Goal: Use online tool/utility: Utilize a website feature to perform a specific function

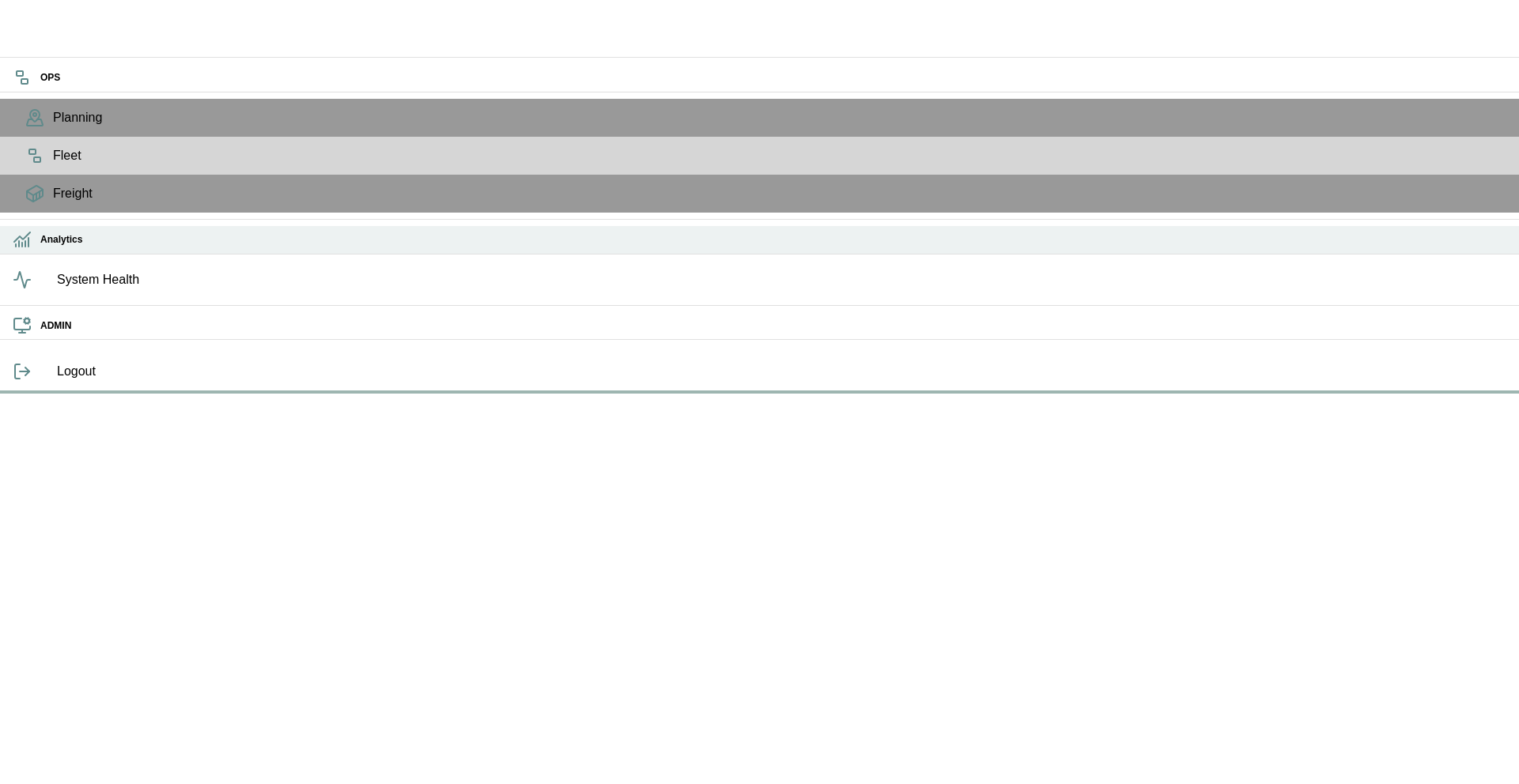
click at [28, 249] on icon at bounding box center [22, 239] width 19 height 19
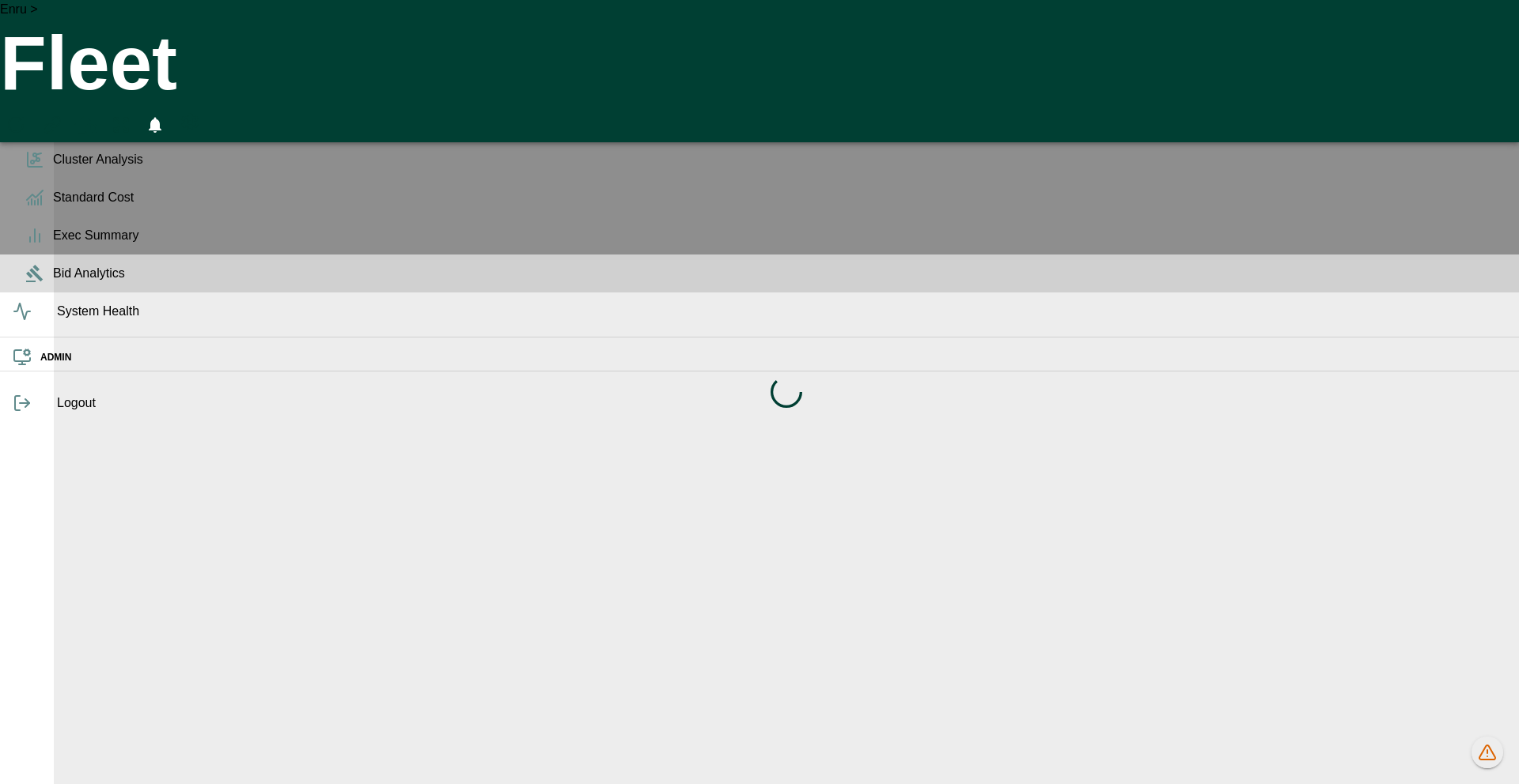
click at [22, 293] on div "Bid Analytics" at bounding box center [759, 274] width 1519 height 38
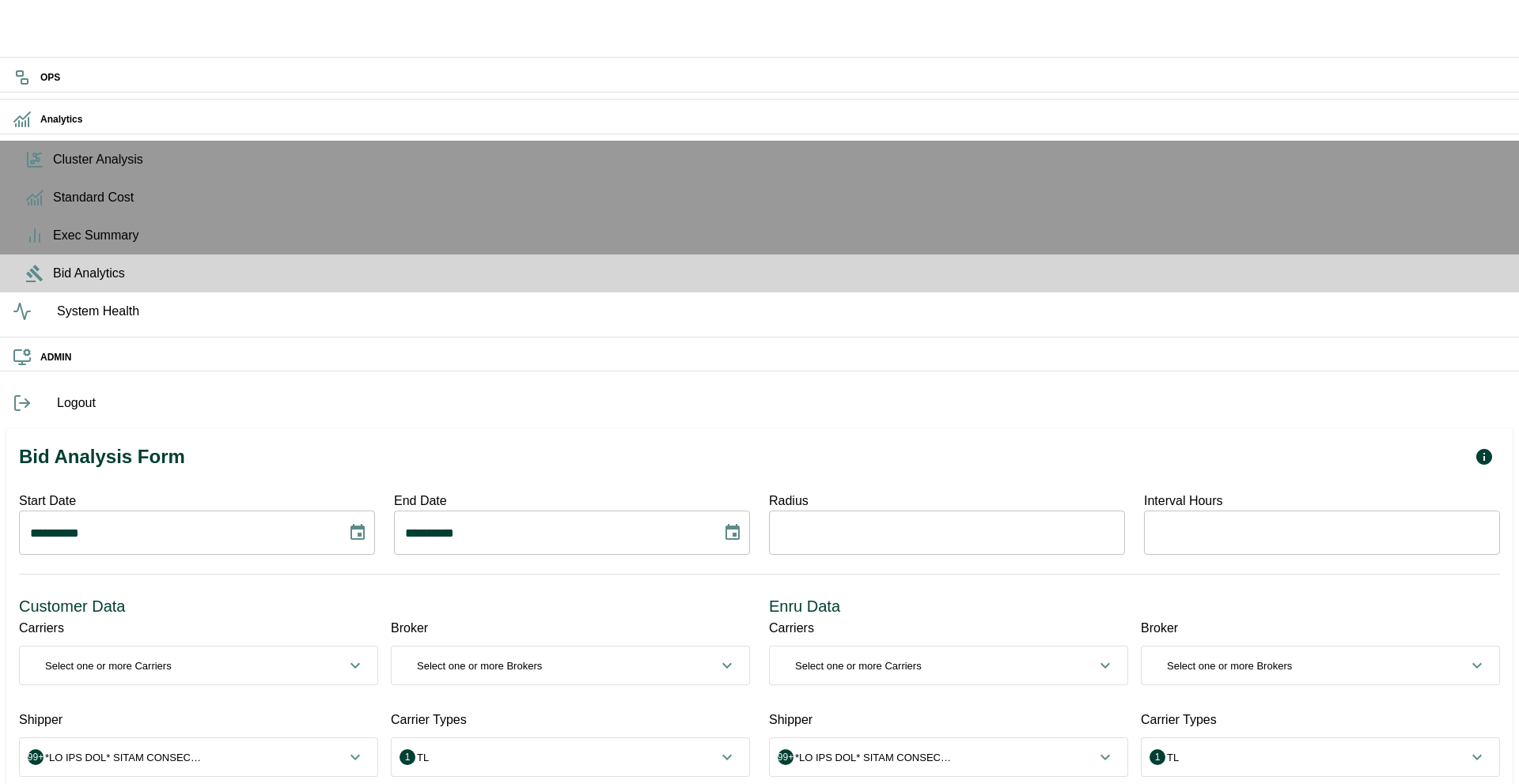
click at [530, 750] on span "1 TL" at bounding box center [560, 758] width 313 height 15
click at [531, 739] on button "14 TL, LTL, Other, Test, Intermodal, Customer Routed, OTM, None, TEST_BE, COMPA…" at bounding box center [568, 764] width 356 height 51
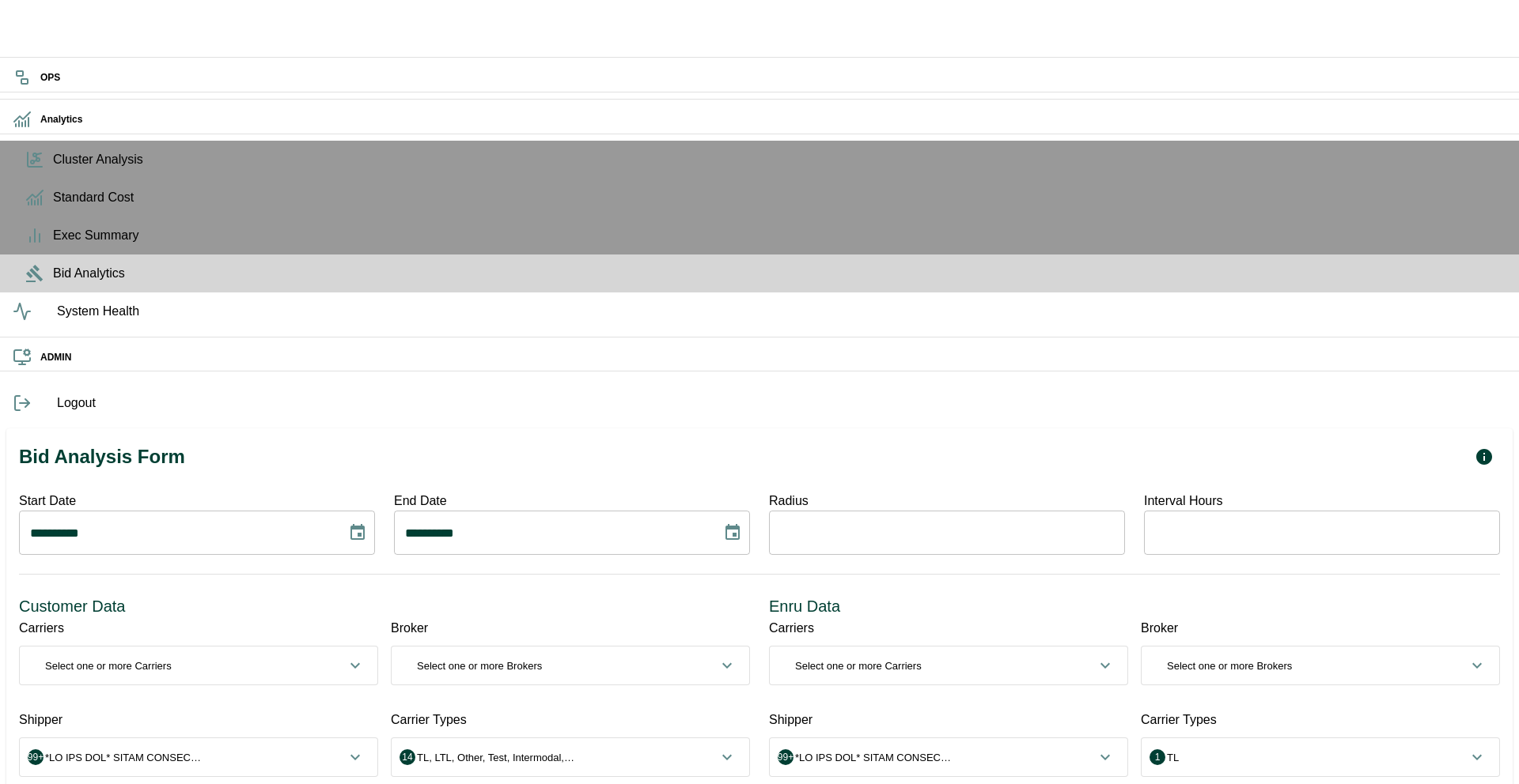
click at [542, 659] on p "Select one or more Brokers" at bounding box center [480, 666] width 125 height 15
click at [619, 665] on span "0 Select one or more Brokers" at bounding box center [560, 673] width 313 height 15
click at [921, 659] on p "Select one or more Carriers" at bounding box center [859, 666] width 127 height 15
click at [844, 769] on button "Select All" at bounding box center [814, 784] width 59 height 29
click at [930, 647] on button "99+" at bounding box center [944, 673] width 356 height 51
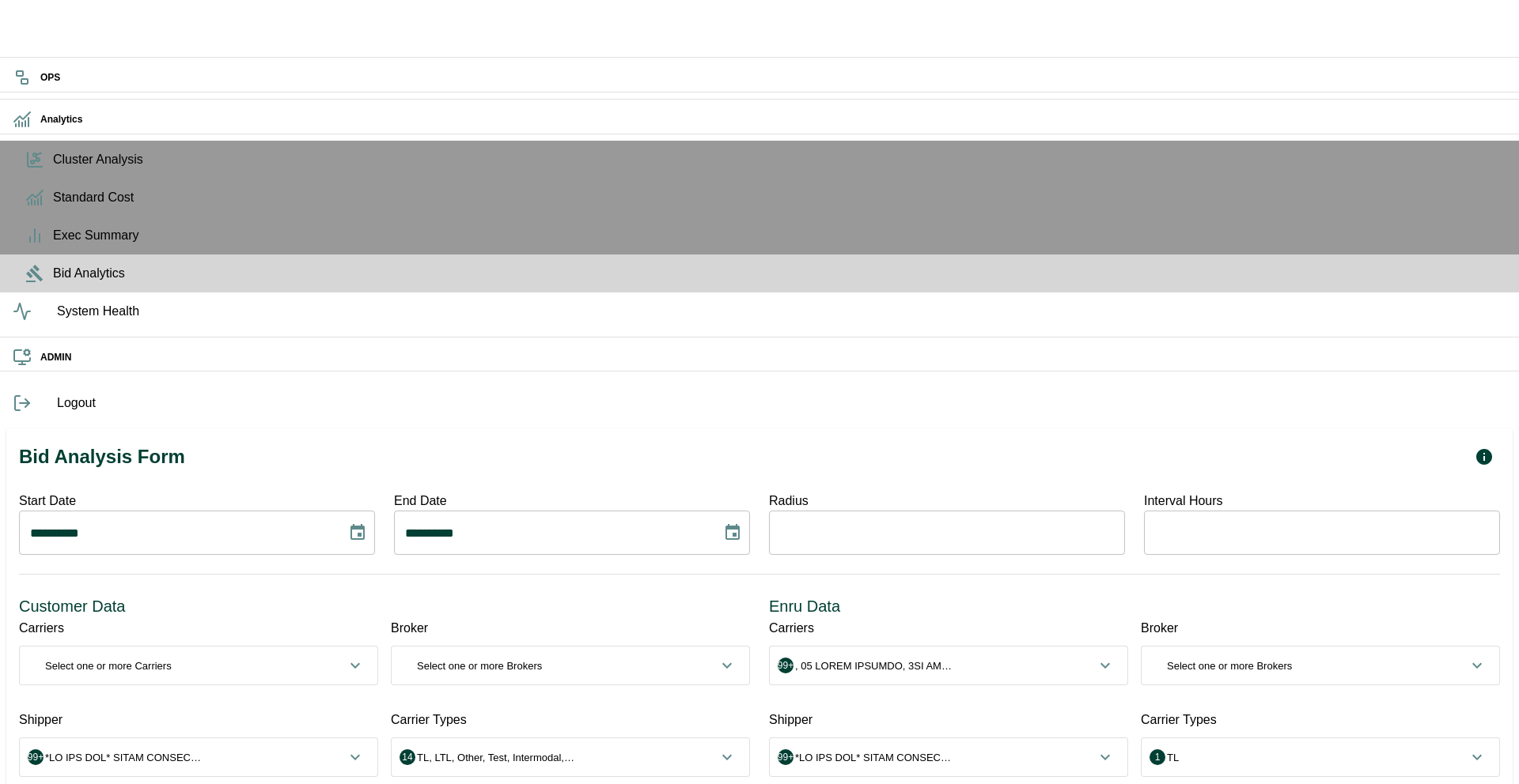
click at [1235, 659] on p "Select one or more Brokers" at bounding box center [1230, 666] width 125 height 15
click at [1199, 647] on button "1 Enru" at bounding box center [1320, 673] width 357 height 51
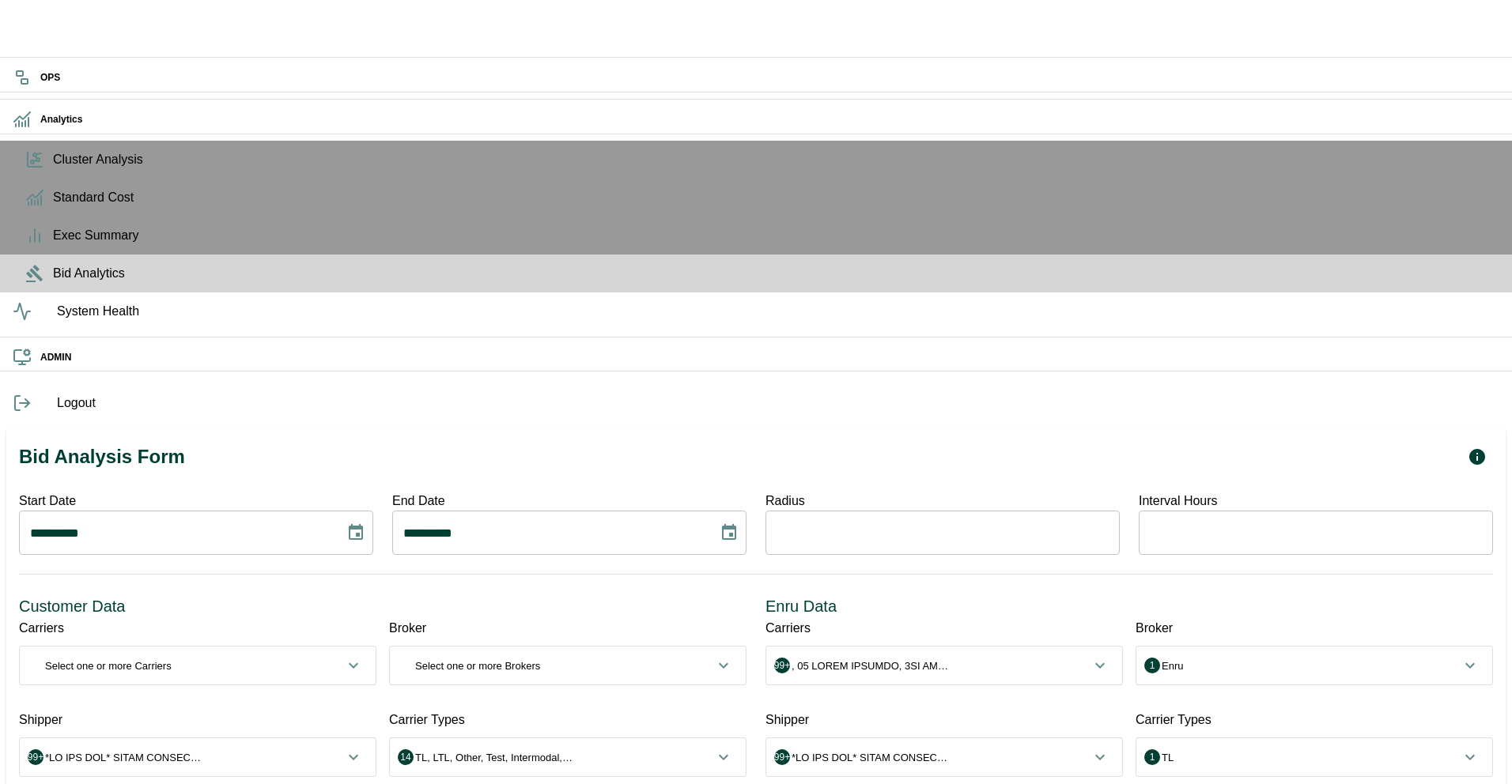
click at [1178, 750] on p "TL" at bounding box center [1172, 758] width 12 height 15
click at [1180, 757] on span "1 TL" at bounding box center [1304, 764] width 312 height 15
click at [1188, 750] on span "1 TL" at bounding box center [1310, 758] width 313 height 15
click at [1223, 757] on p "TL, LTL, Other" at bounding box center [1194, 764] width 66 height 15
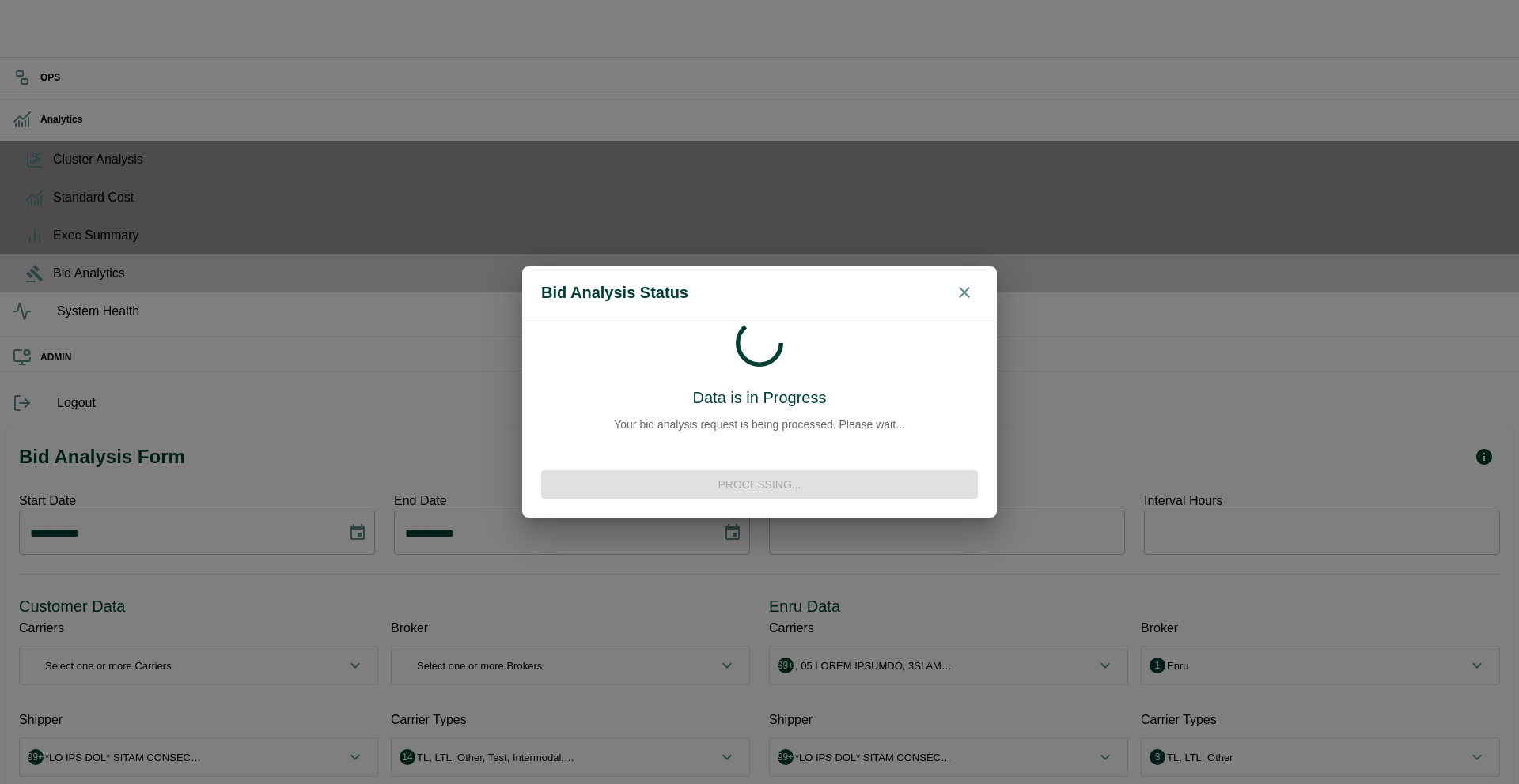
click at [969, 295] on icon "button" at bounding box center [964, 292] width 19 height 19
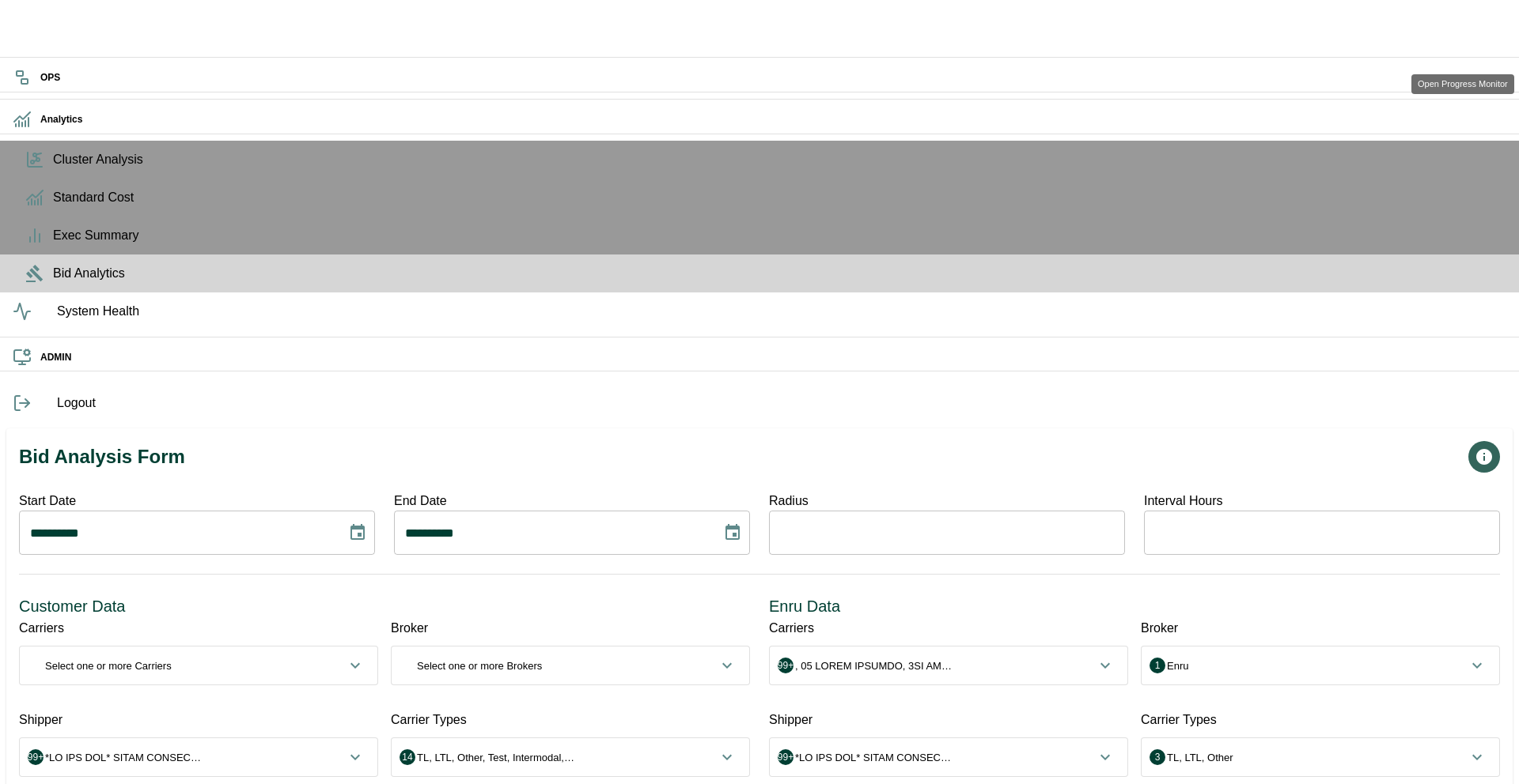
click at [1475, 448] on icon "Open Progress Monitor" at bounding box center [1484, 457] width 19 height 19
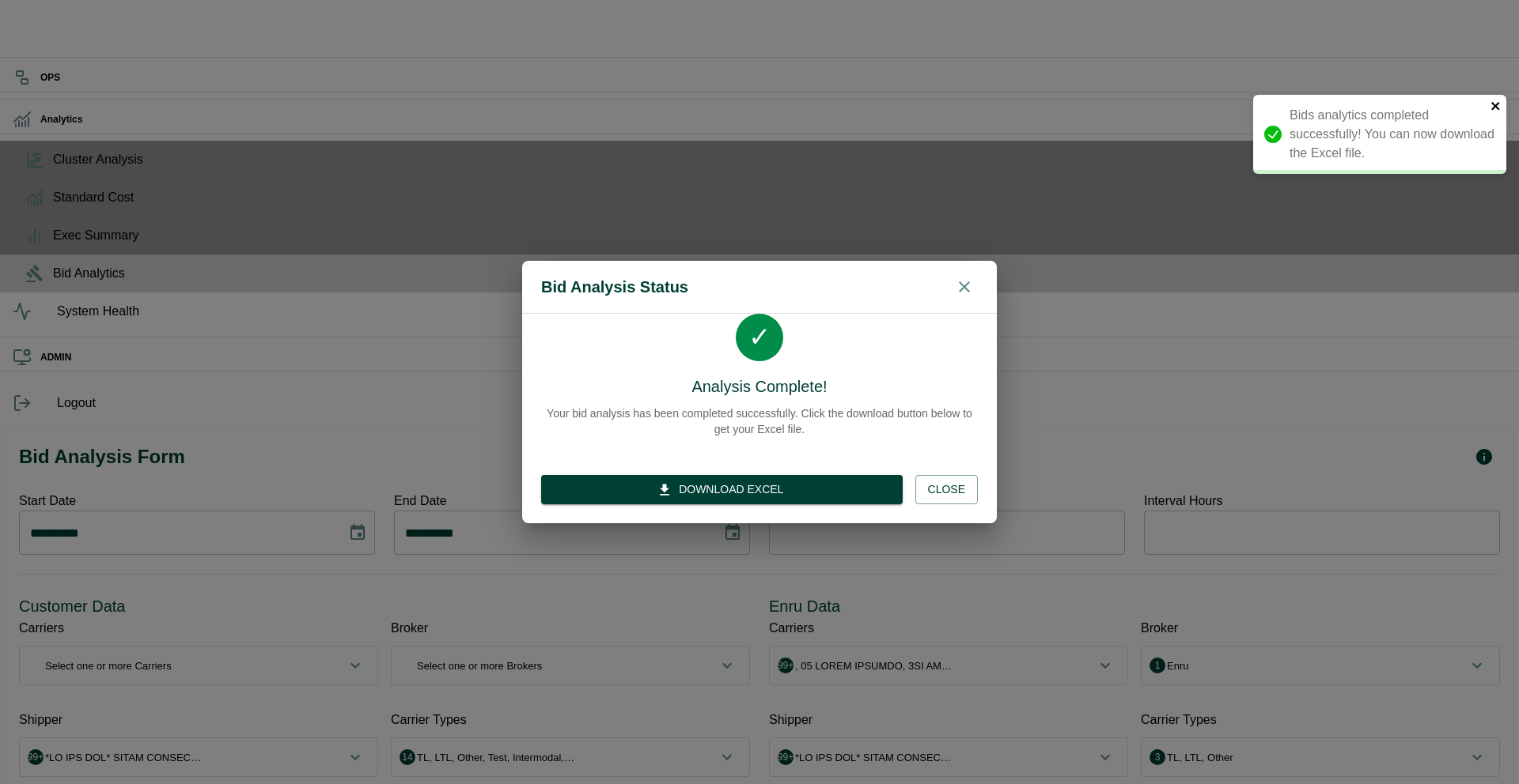
click at [1499, 108] on icon "close" at bounding box center [1495, 106] width 11 height 13
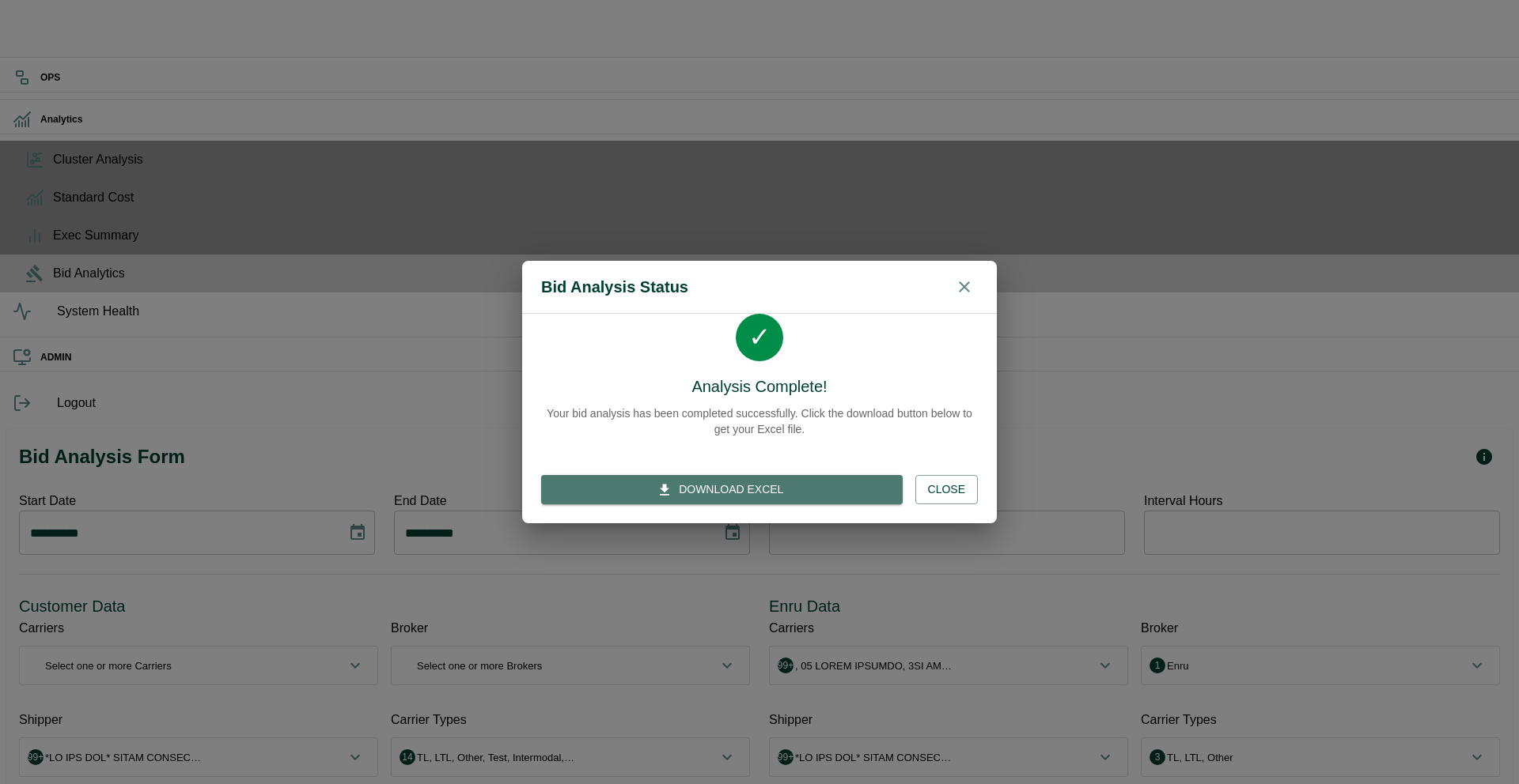
click at [813, 487] on button "Download Excel" at bounding box center [722, 489] width 362 height 29
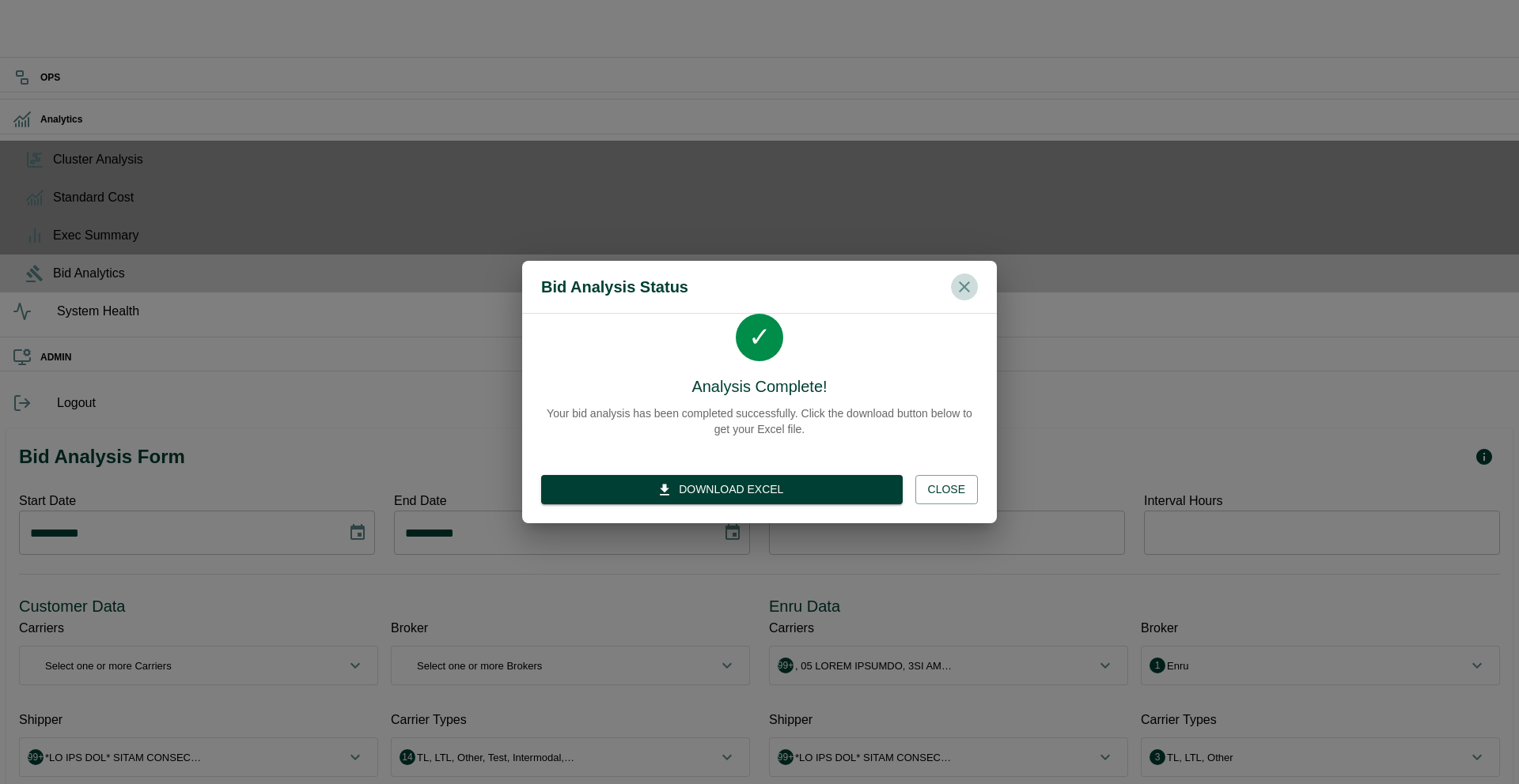
click at [959, 284] on icon "button" at bounding box center [964, 286] width 19 height 19
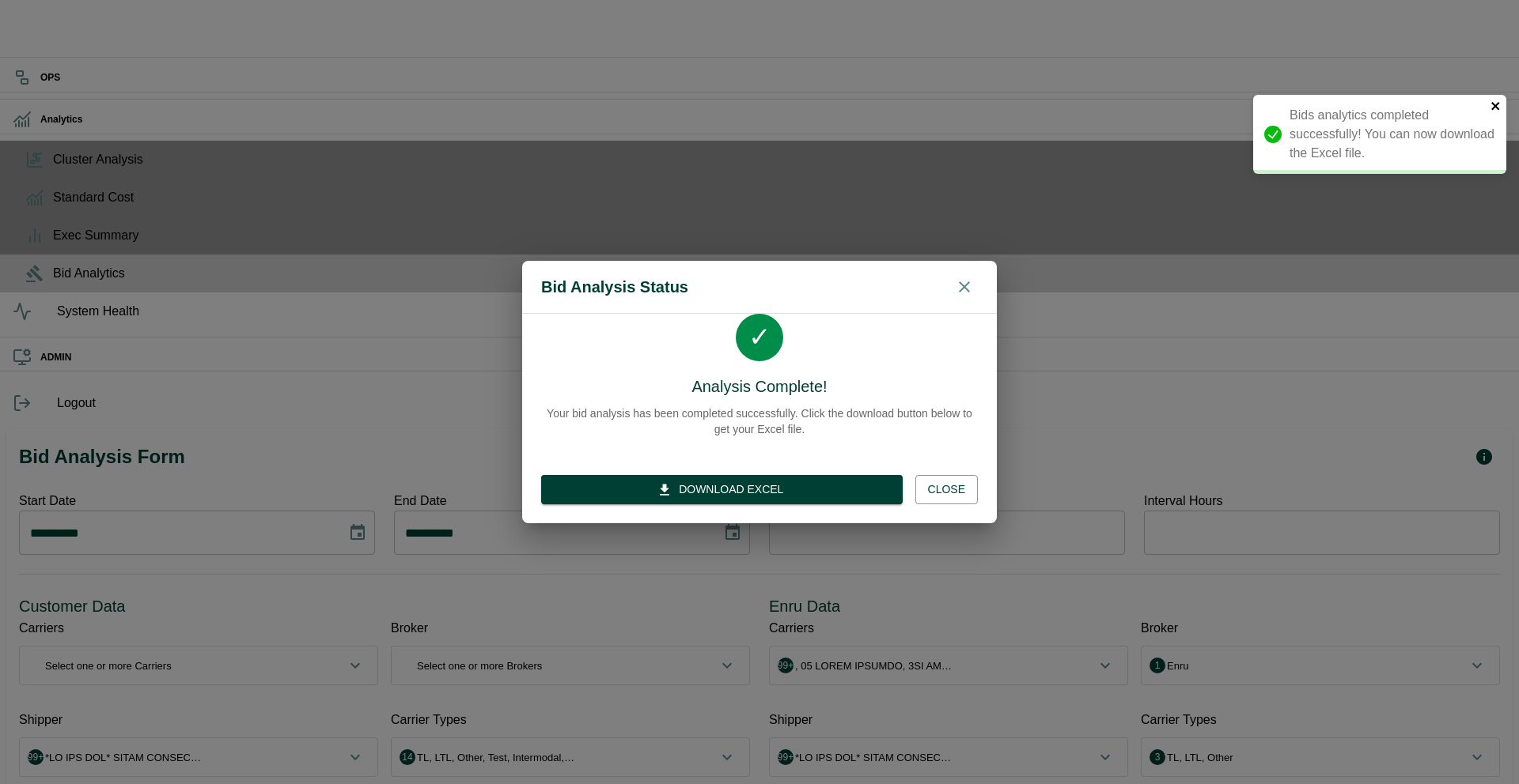
click at [1499, 104] on icon "close" at bounding box center [1495, 106] width 11 height 13
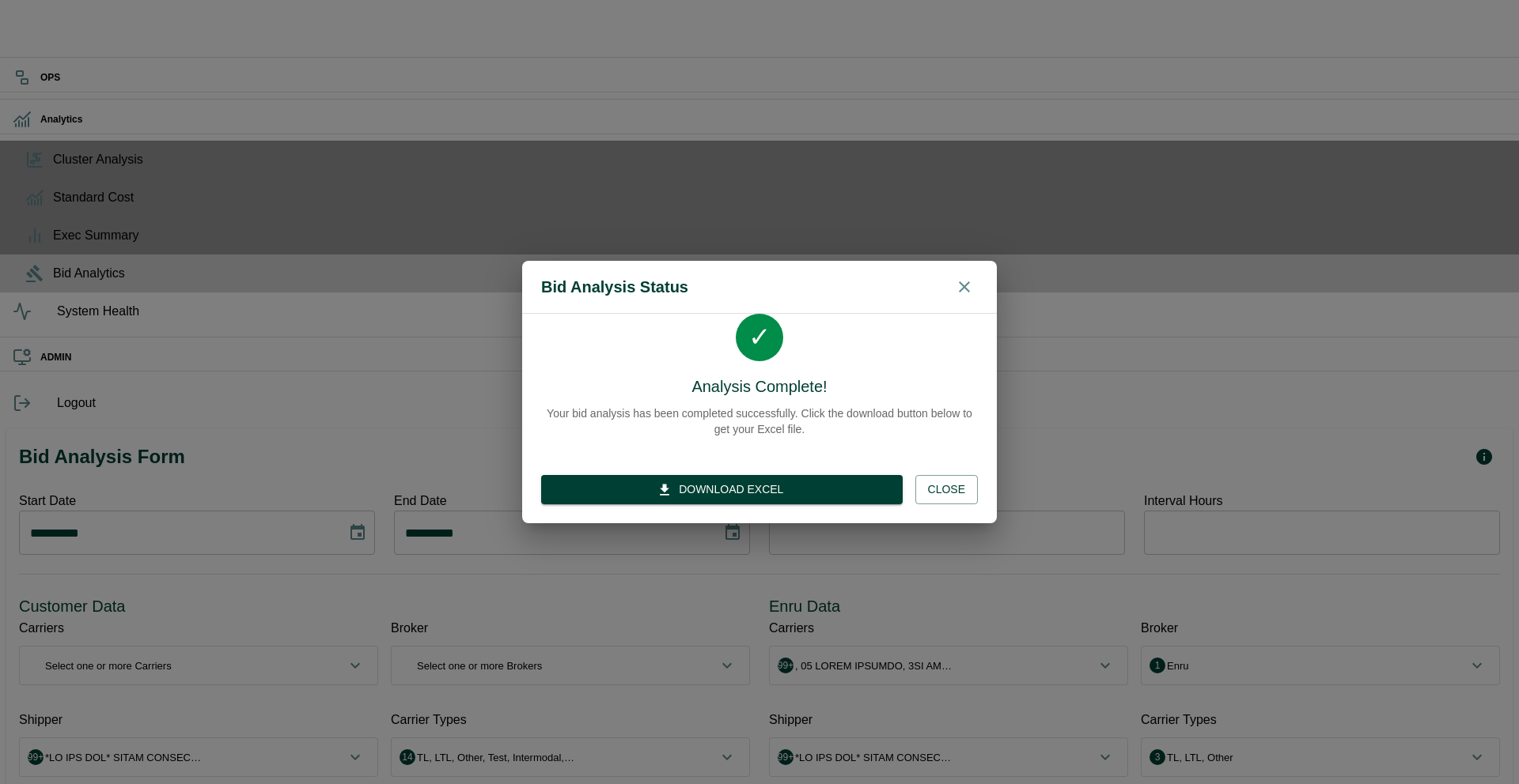
click at [965, 287] on icon "button" at bounding box center [964, 287] width 11 height 11
